Goal: Find specific page/section: Find specific page/section

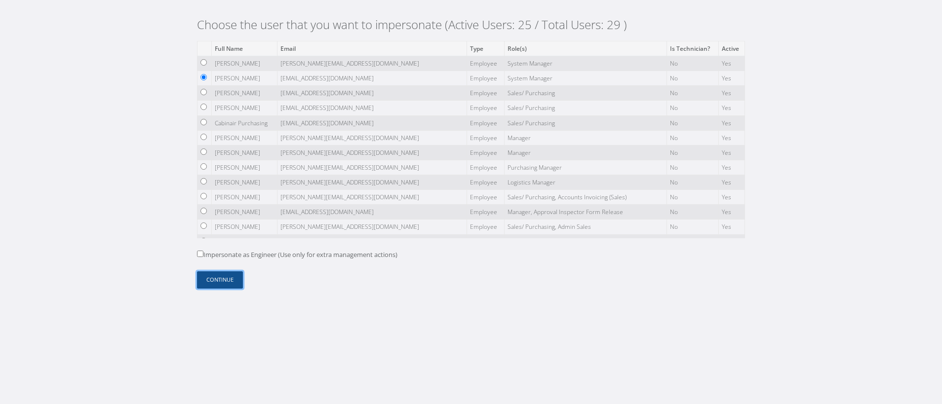
click at [228, 282] on button "Continue" at bounding box center [220, 279] width 46 height 17
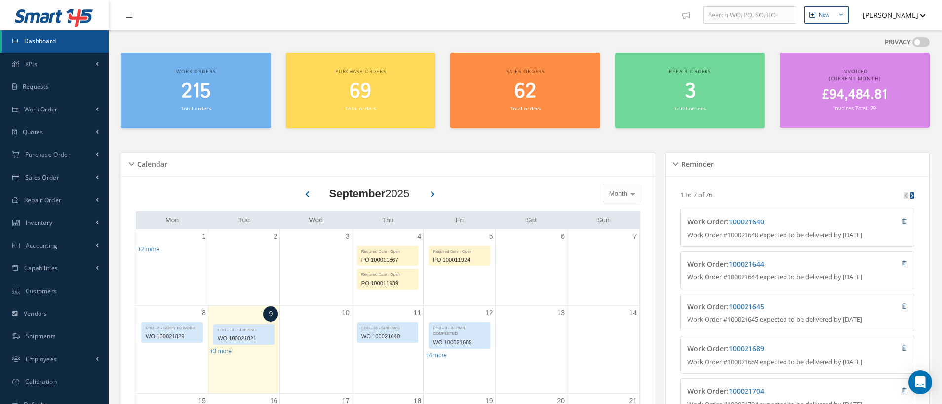
click at [896, 14] on button "[PERSON_NAME]" at bounding box center [889, 14] width 72 height 19
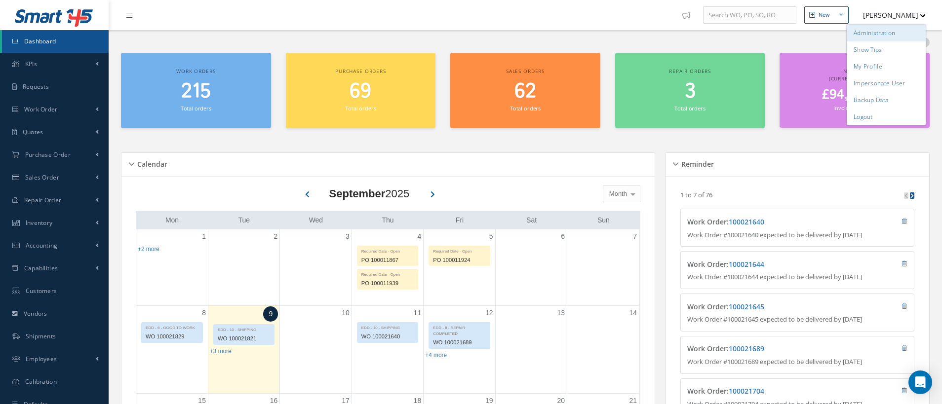
click at [874, 38] on link "Administration" at bounding box center [886, 33] width 79 height 17
